Goal: Information Seeking & Learning: Learn about a topic

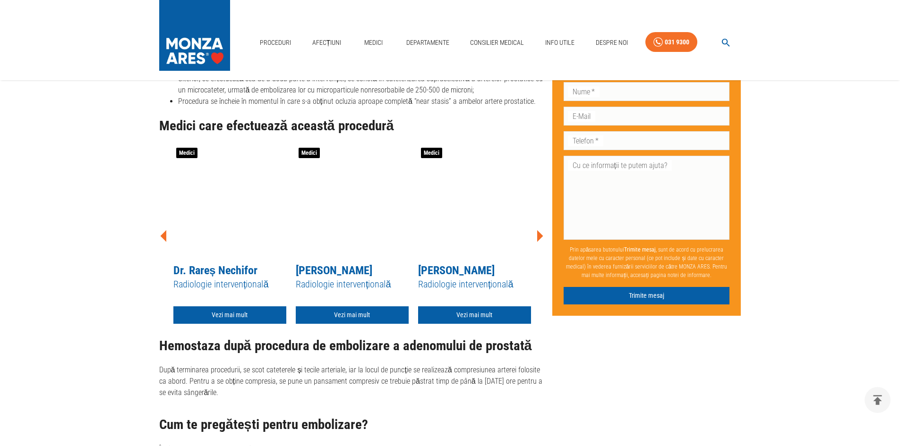
scroll to position [1559, 0]
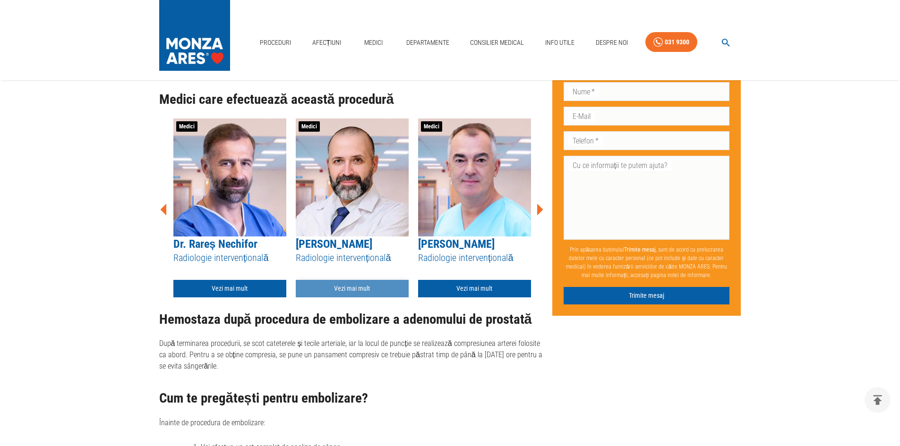
click at [345, 280] on link "Vezi mai mult" at bounding box center [352, 288] width 113 height 17
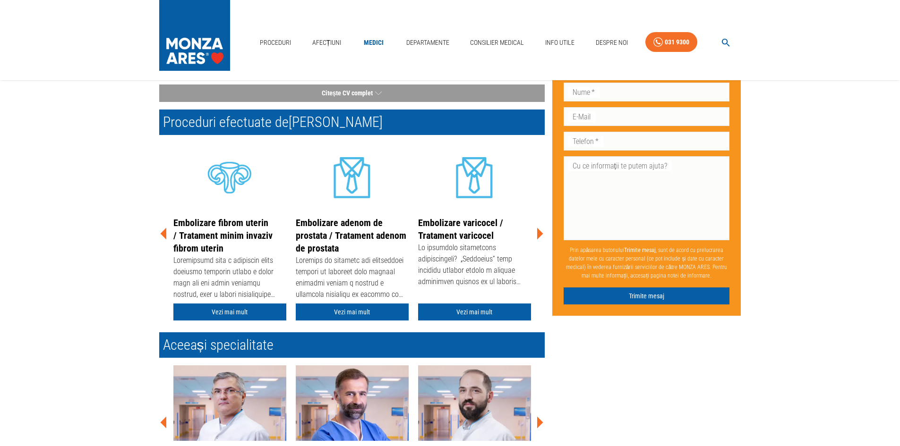
scroll to position [189, 0]
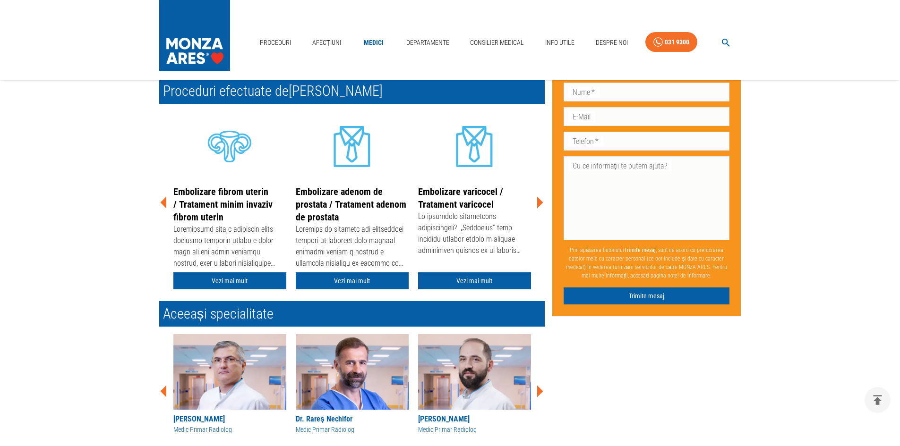
click at [452, 281] on link "Vezi mai mult" at bounding box center [474, 281] width 113 height 17
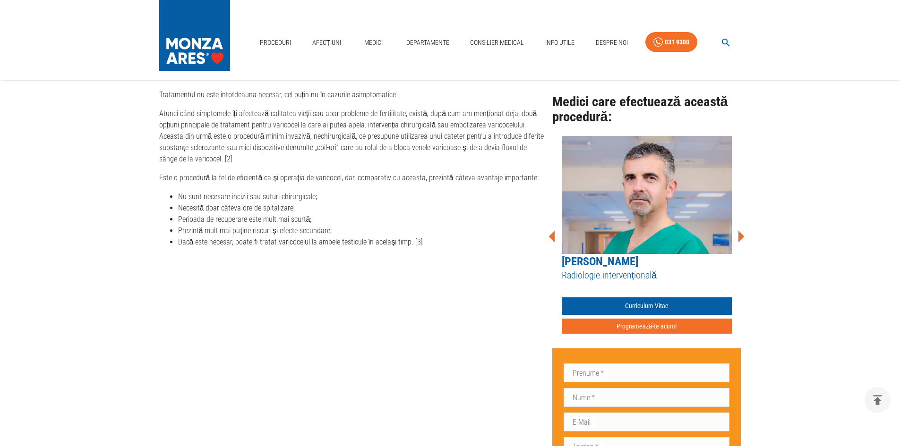
scroll to position [472, 0]
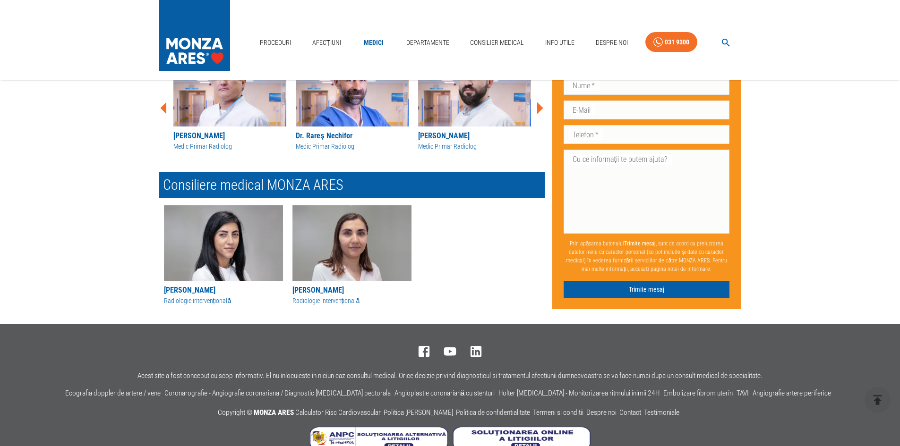
scroll to position [189, 0]
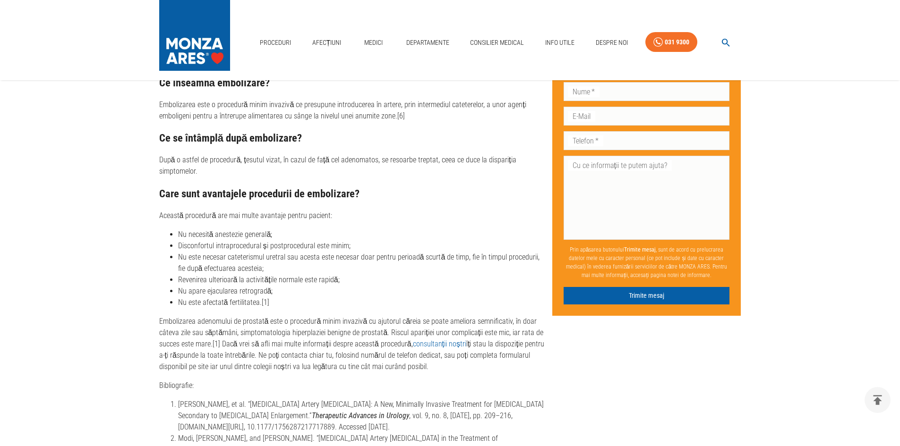
scroll to position [3592, 0]
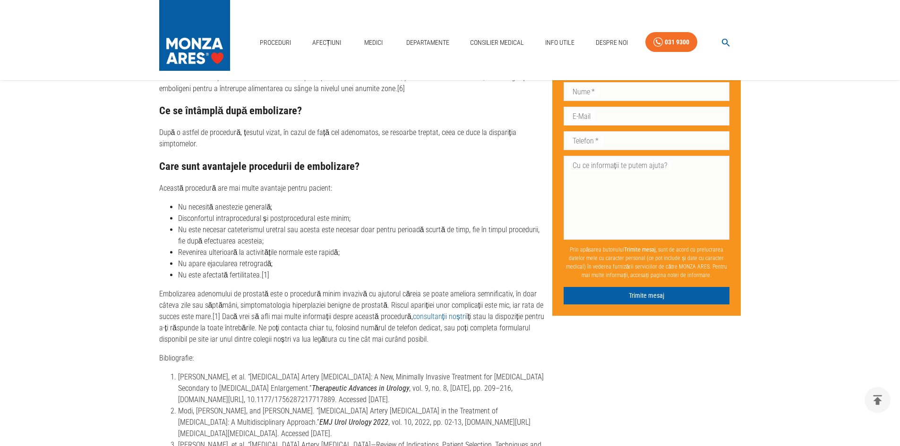
drag, startPoint x: 509, startPoint y: 119, endPoint x: 496, endPoint y: 113, distance: 14.4
